Goal: Check status: Check status

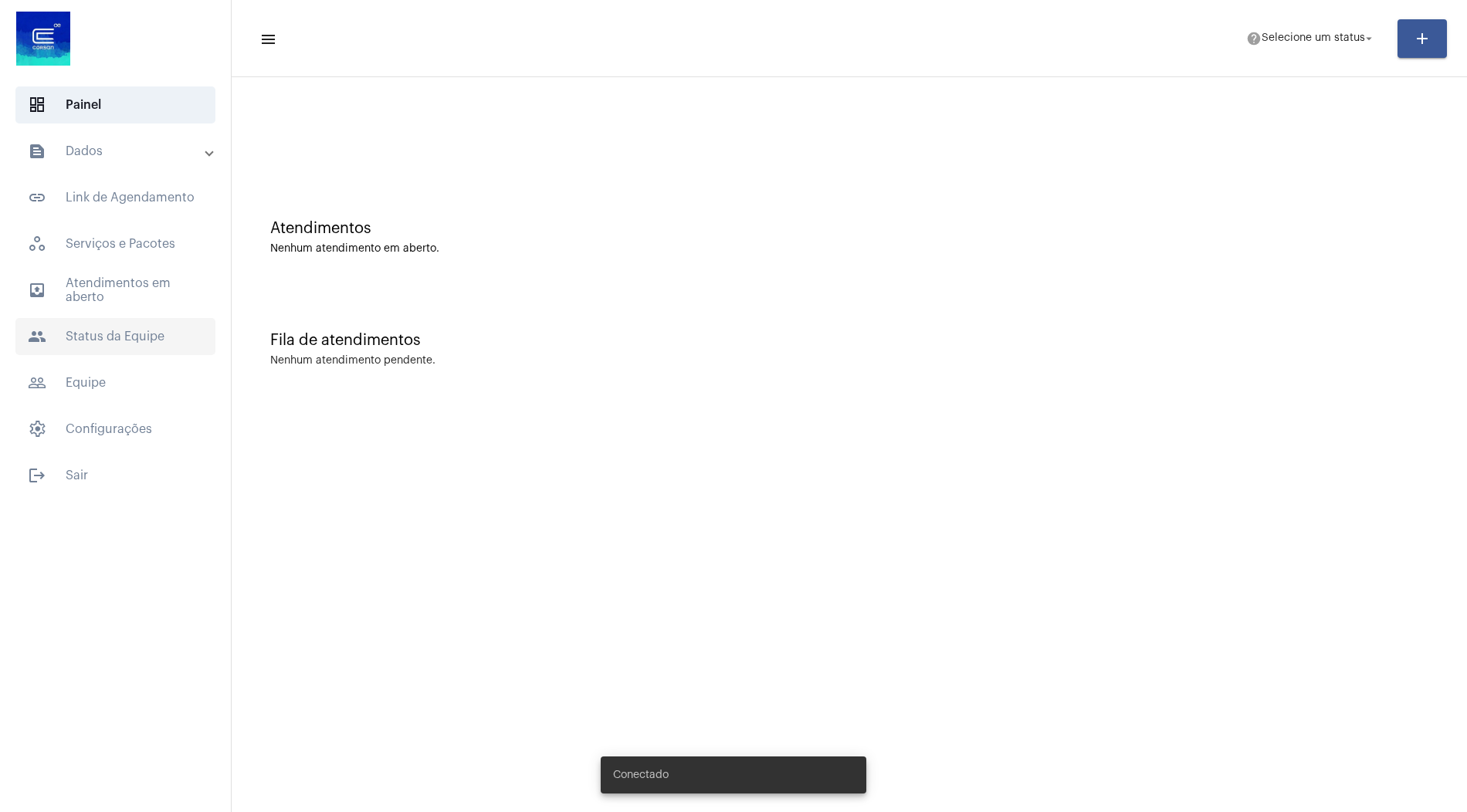
click at [62, 336] on span "people Status da Equipe" at bounding box center [116, 337] width 200 height 37
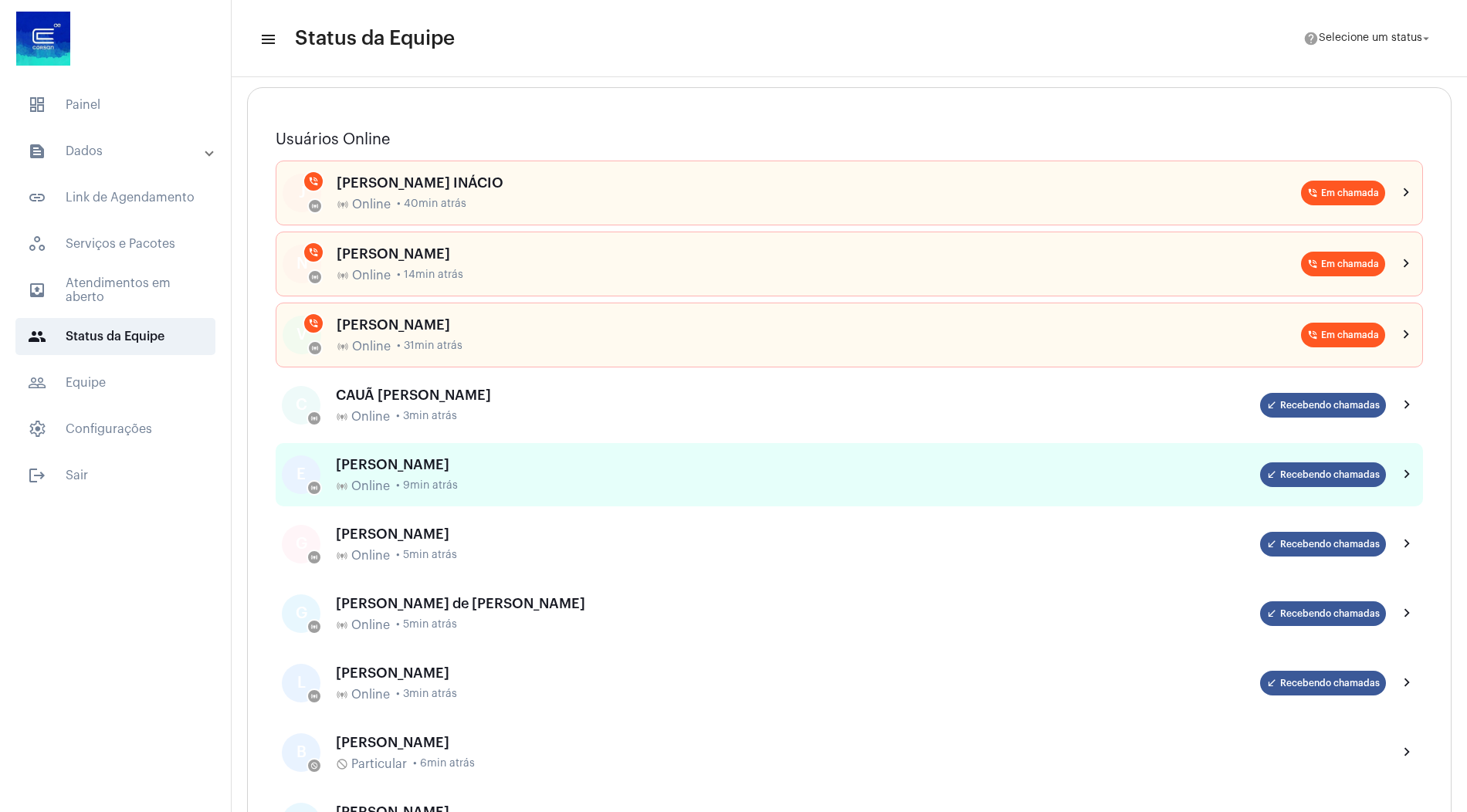
scroll to position [152, 0]
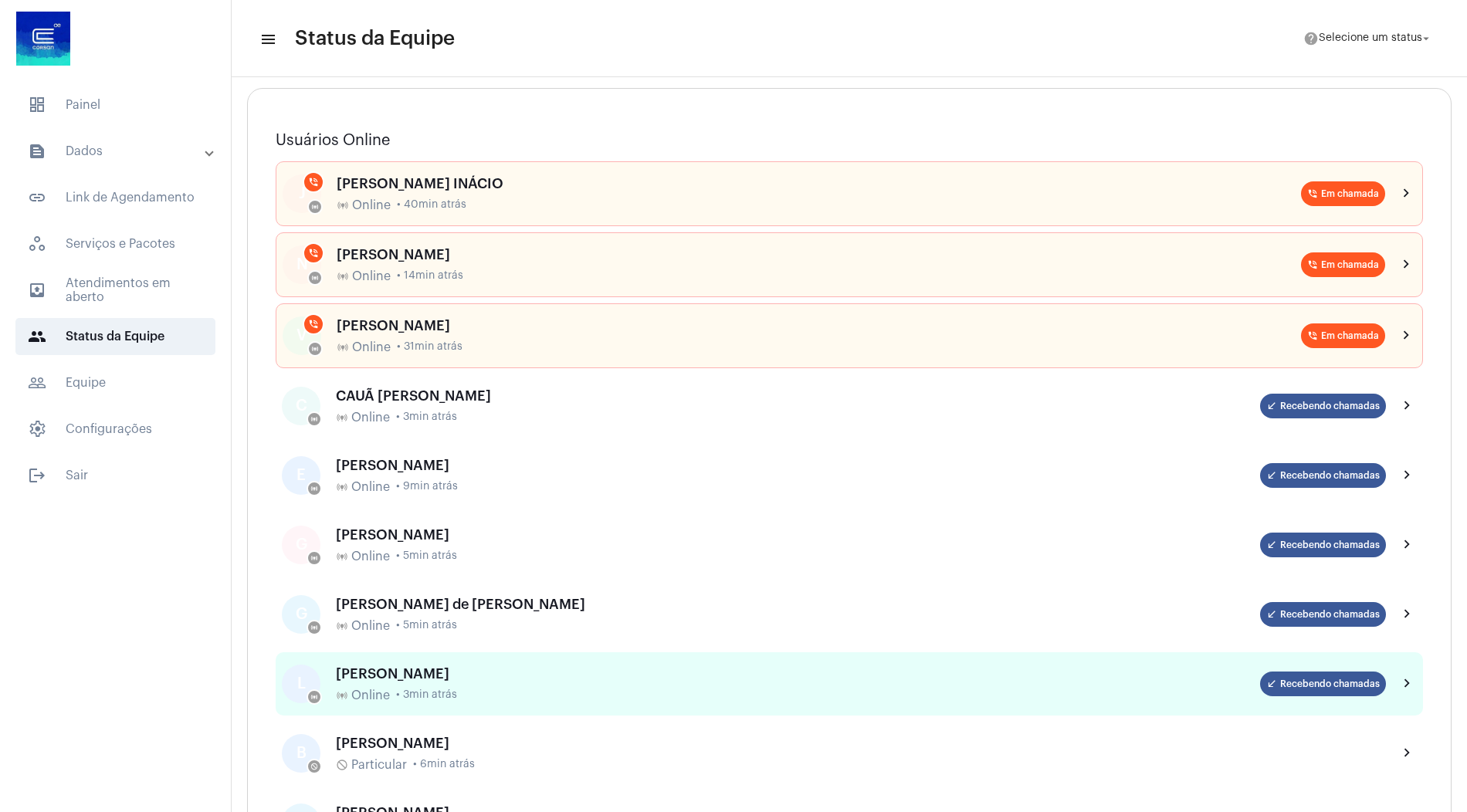
click at [461, 669] on div "[PERSON_NAME]" at bounding box center [798, 674] width 924 height 16
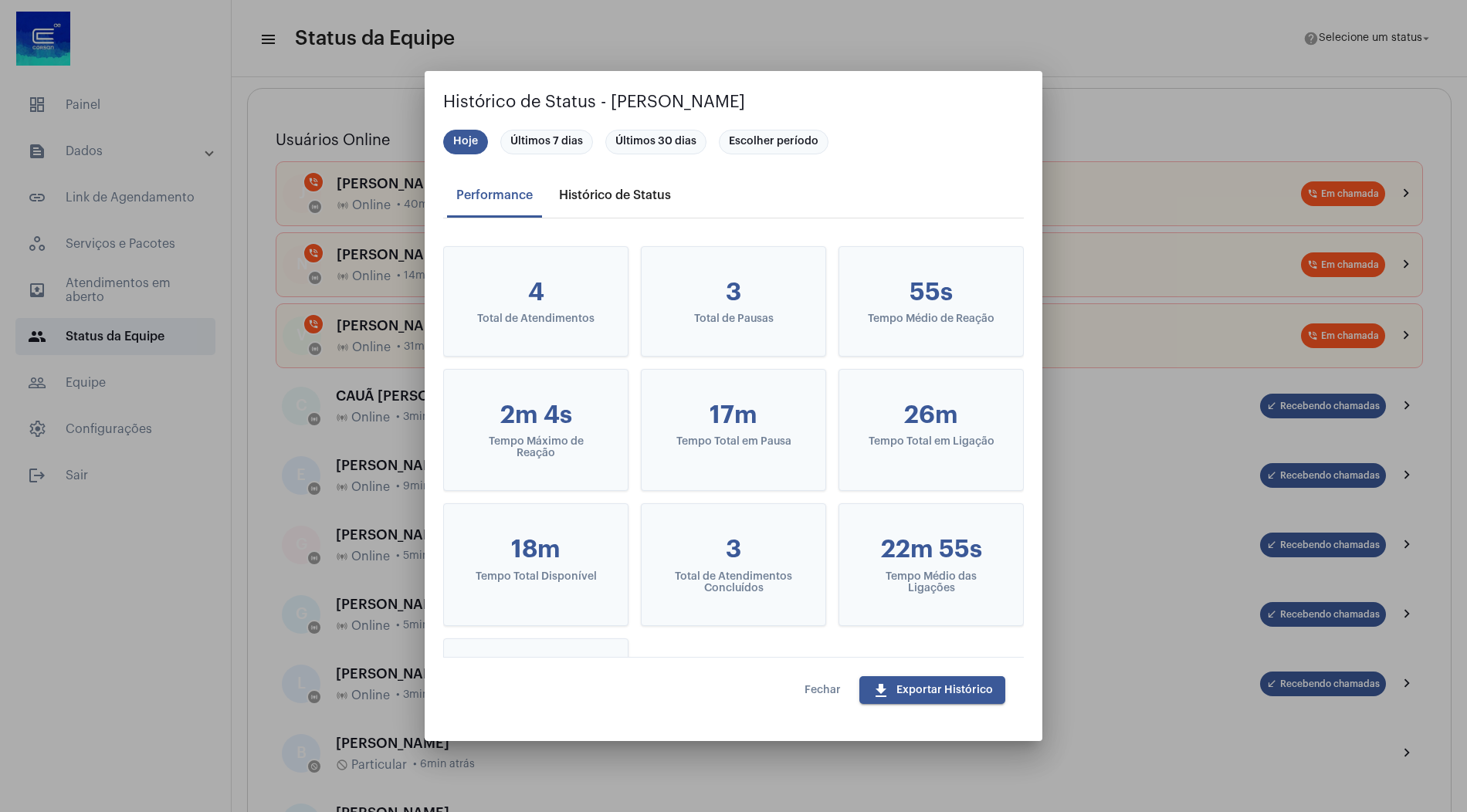
click at [644, 187] on div "Histórico de Status" at bounding box center [615, 196] width 131 height 37
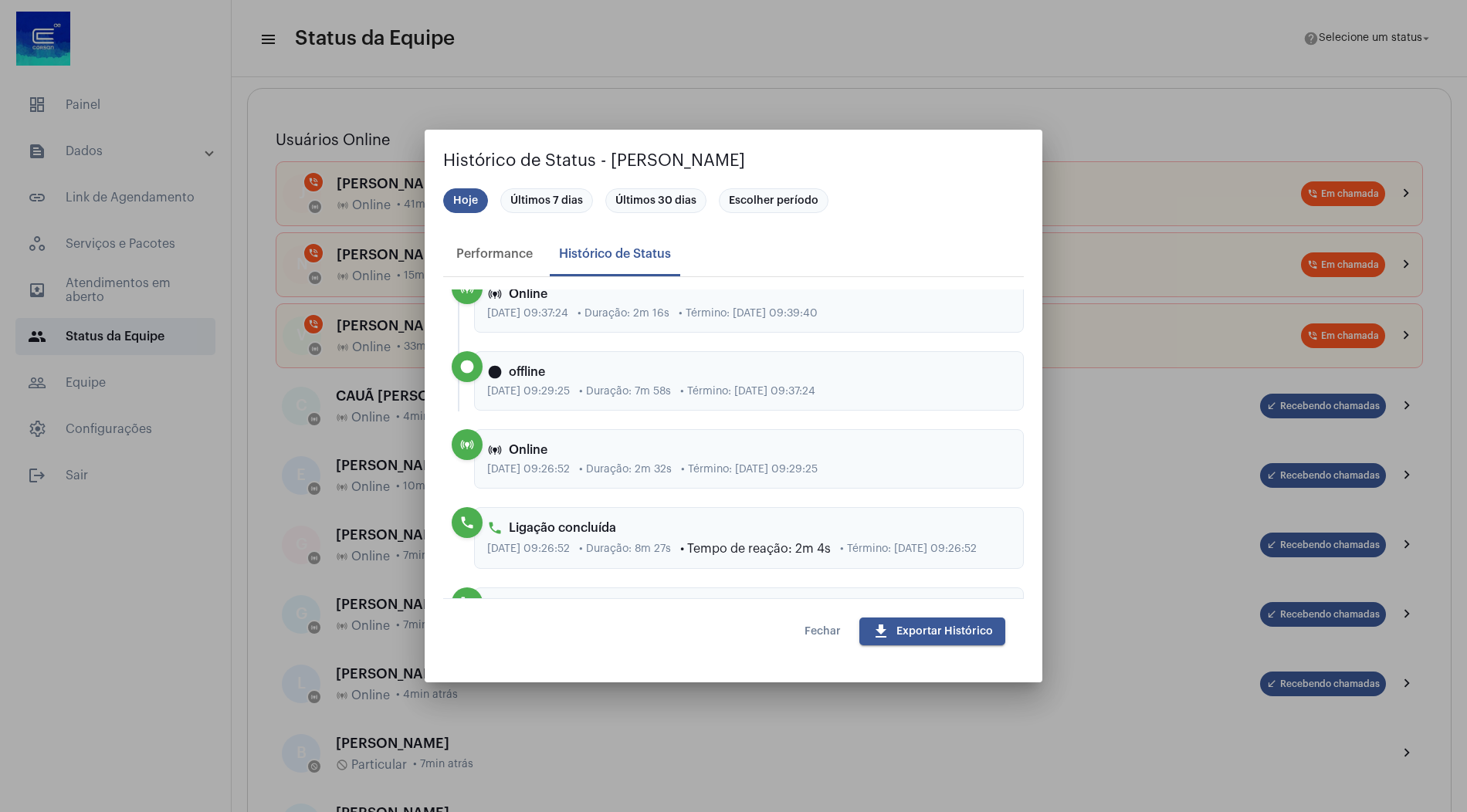
scroll to position [193, 0]
click at [834, 632] on span "Fechar" at bounding box center [823, 631] width 36 height 11
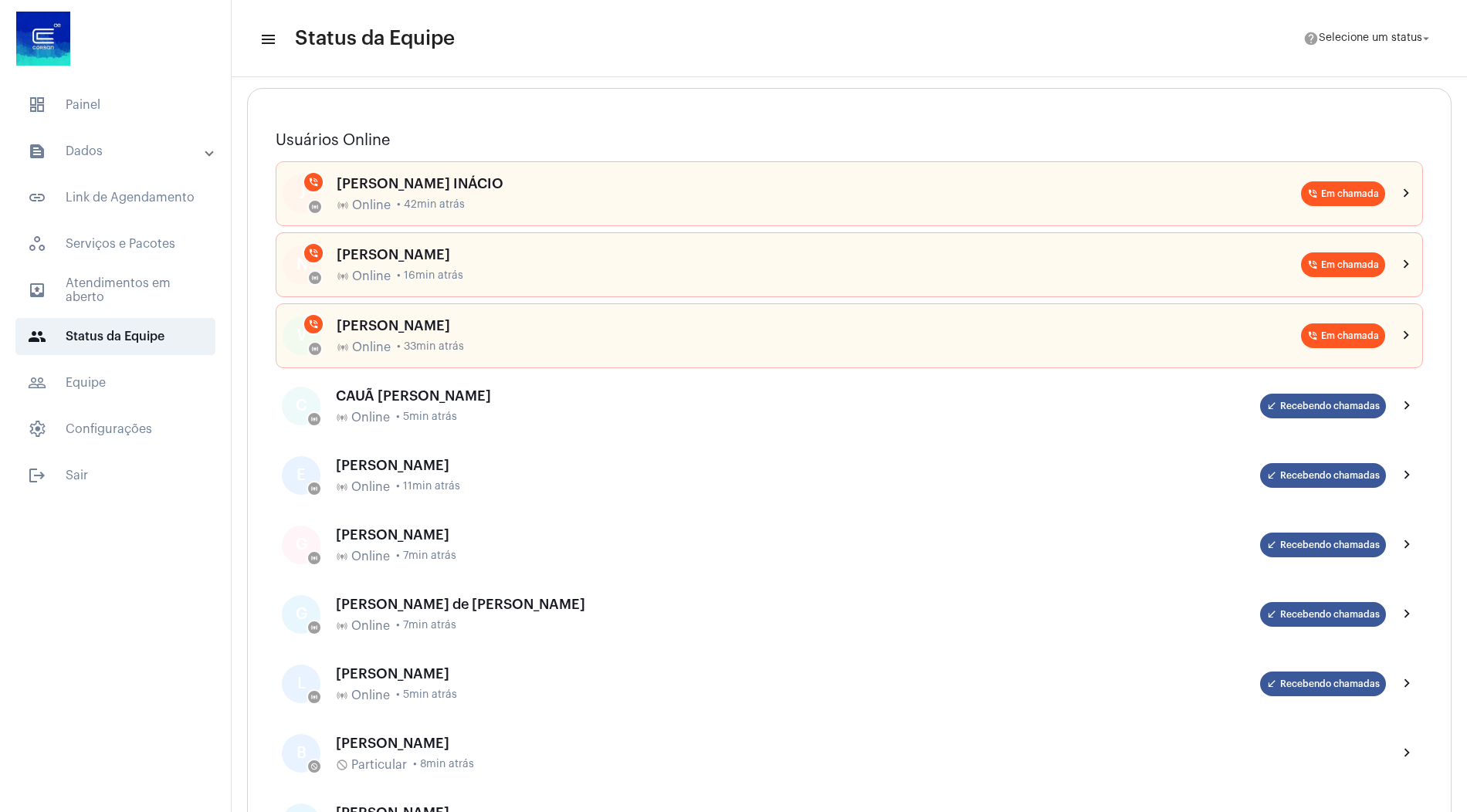
click at [77, 137] on mat-expansion-panel-header "text_snippet_outlined Dados" at bounding box center [120, 151] width 222 height 37
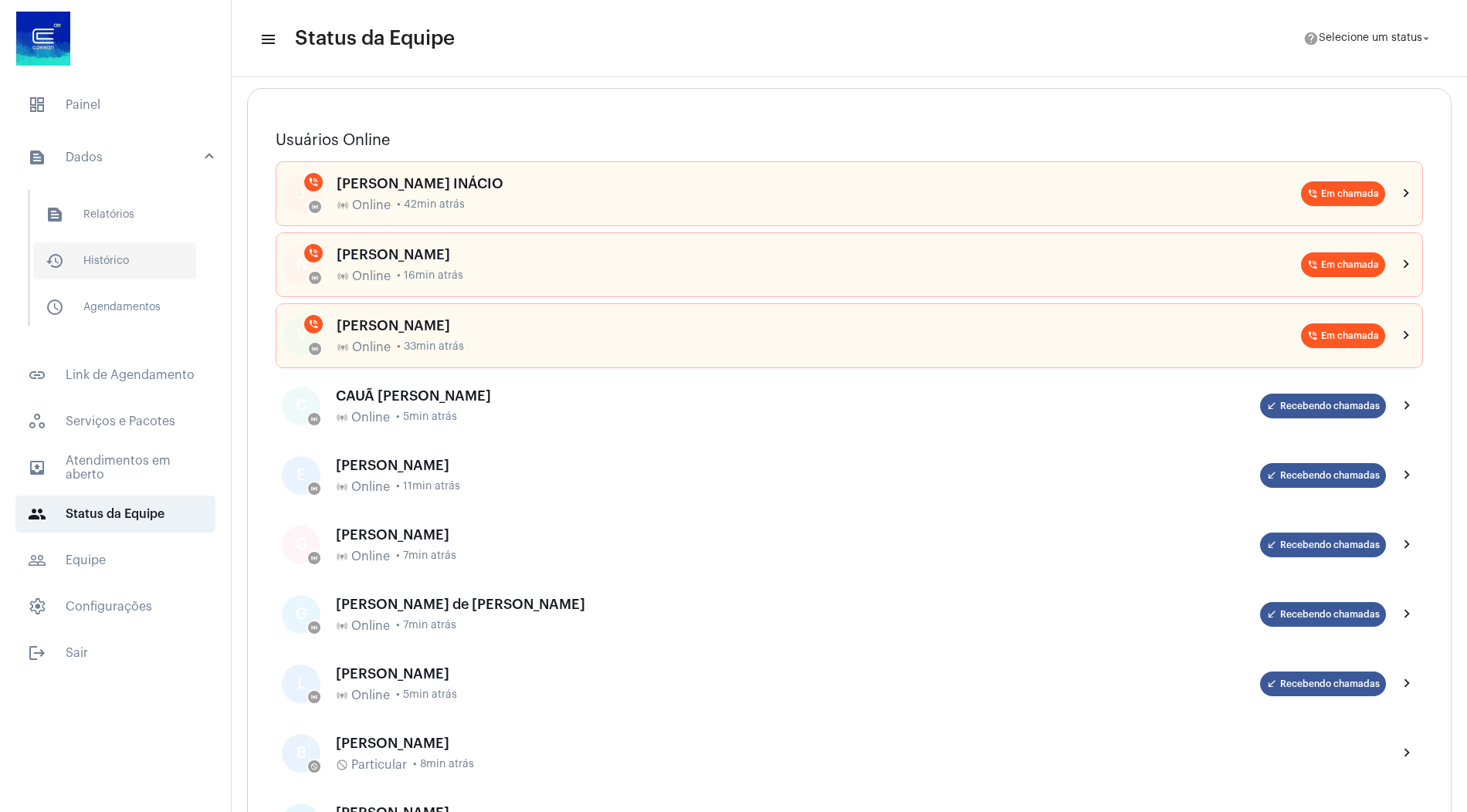
click at [153, 269] on span "history_outlined Histórico" at bounding box center [115, 261] width 163 height 37
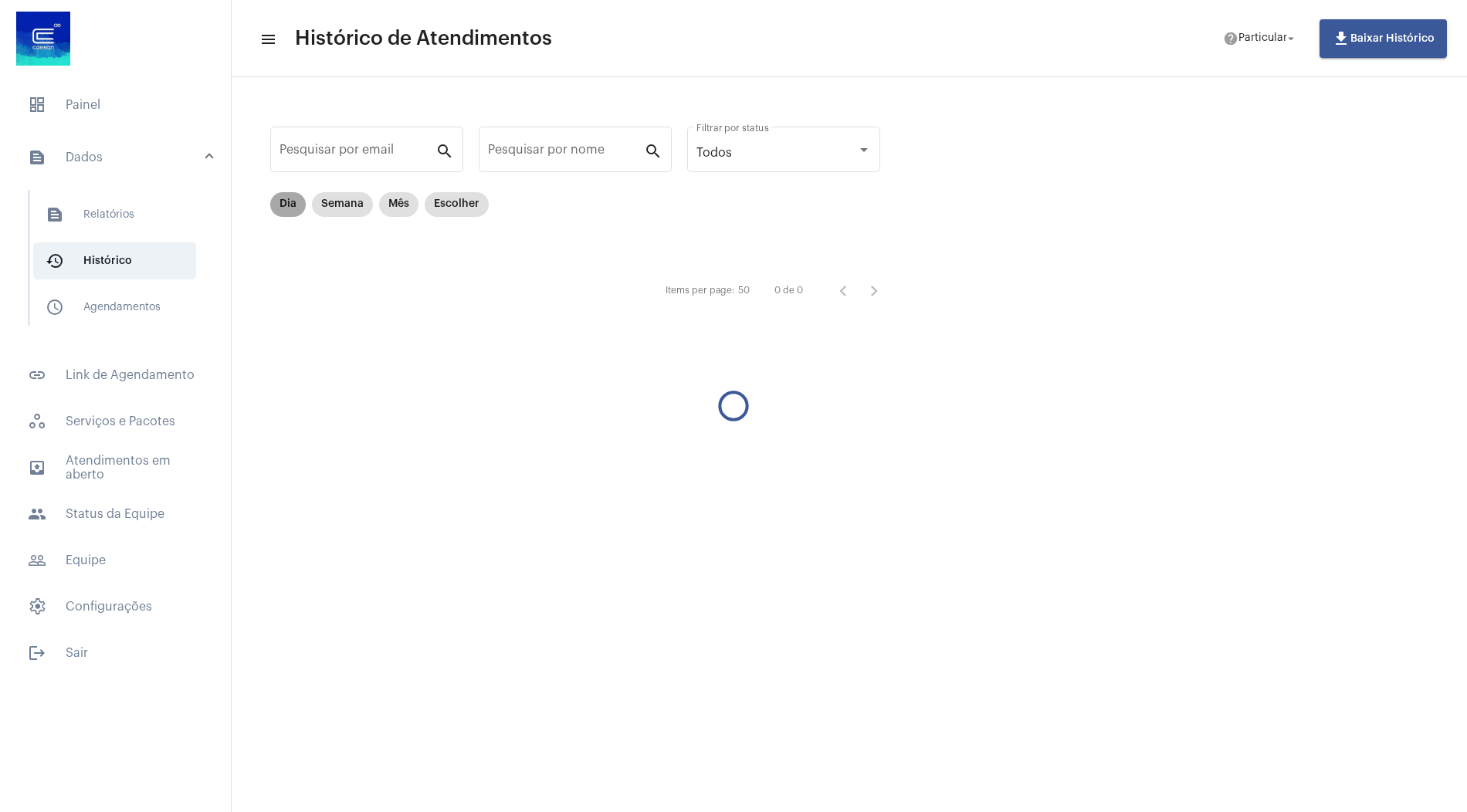
click at [284, 207] on mat-chip "Dia" at bounding box center [288, 204] width 36 height 25
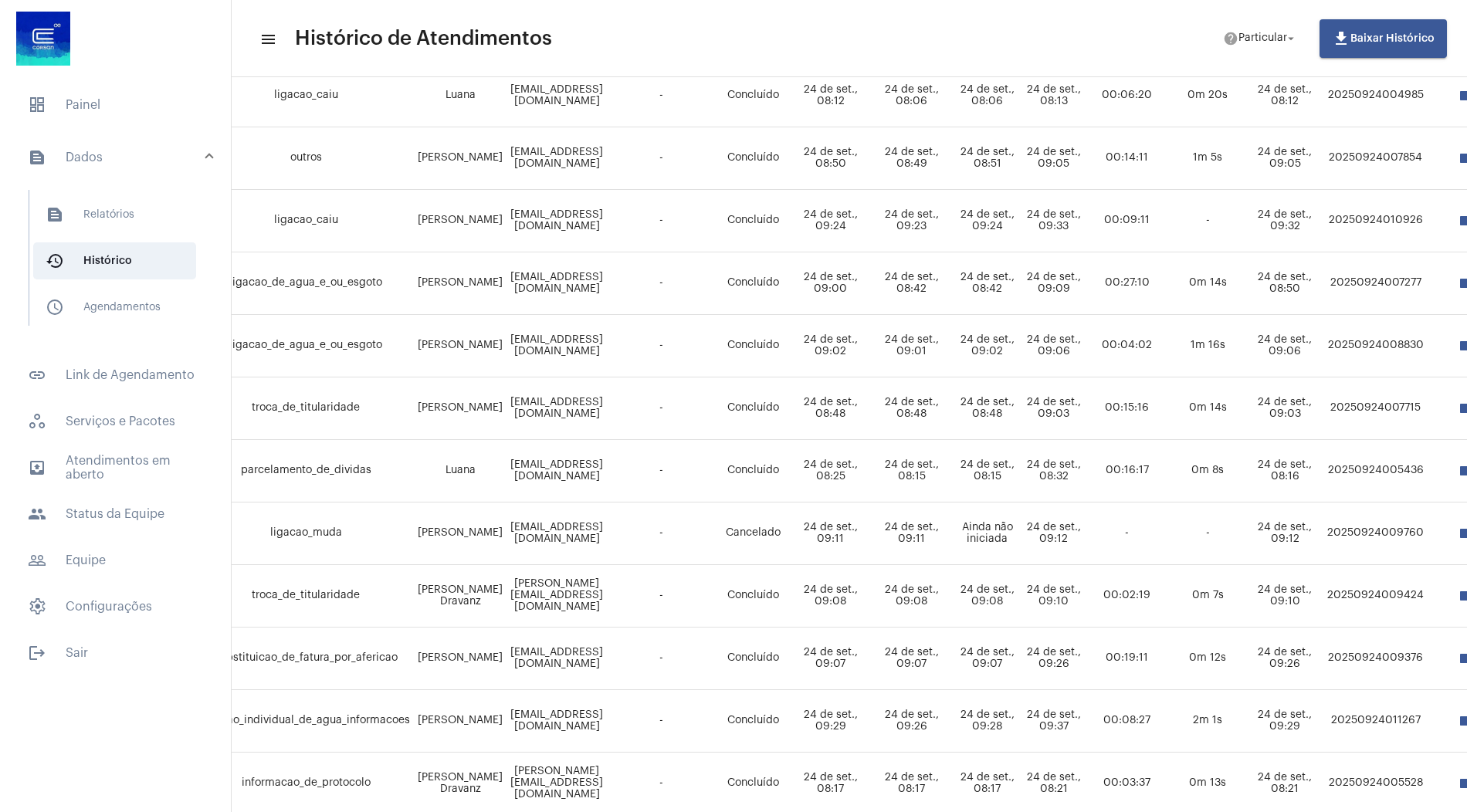
scroll to position [436, 0]
